Goal: Manage account settings

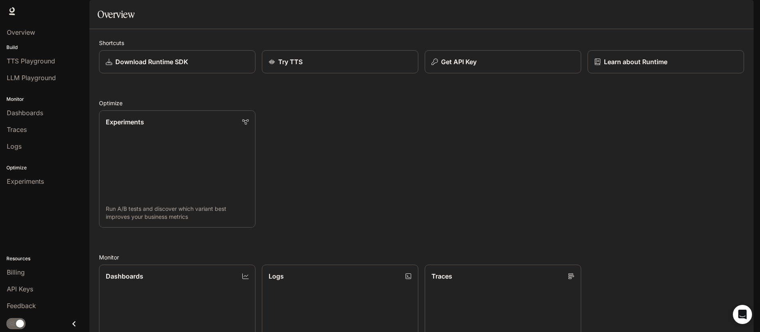
click at [747, 11] on img "button" at bounding box center [742, 11] width 11 height 11
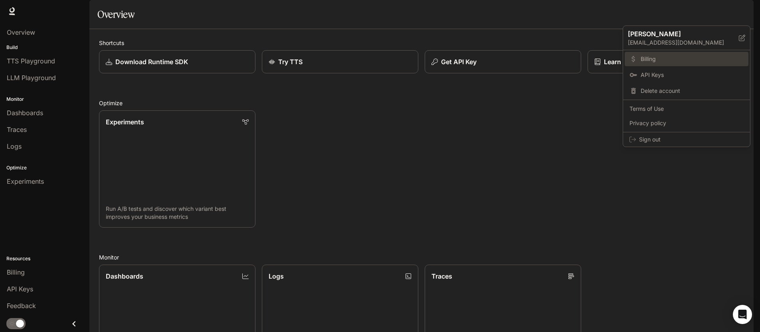
click at [692, 61] on span "Billing" at bounding box center [692, 59] width 103 height 8
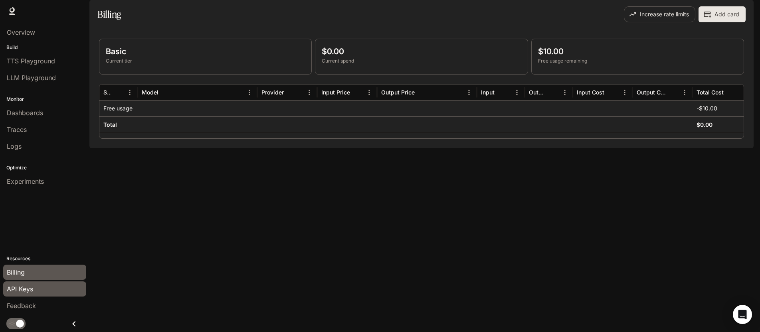
click at [31, 285] on span "API Keys" at bounding box center [20, 290] width 26 height 10
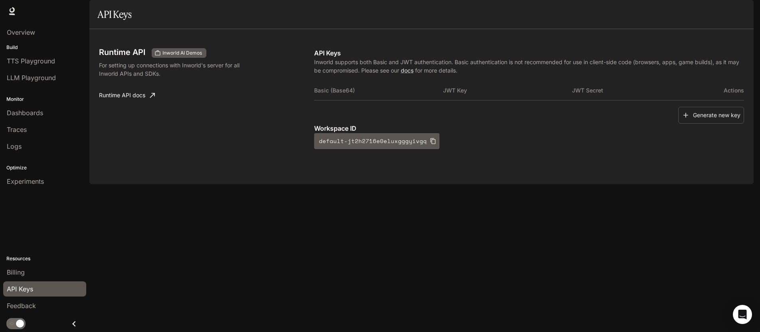
click at [739, 15] on img "button" at bounding box center [742, 11] width 11 height 11
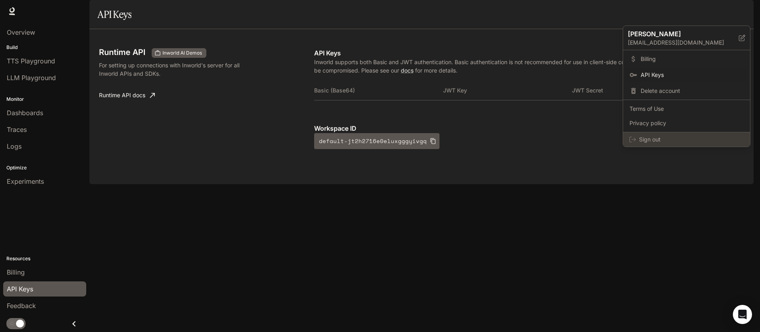
click at [652, 140] on span "Sign out" at bounding box center [691, 140] width 105 height 8
